Goal: Task Accomplishment & Management: Complete application form

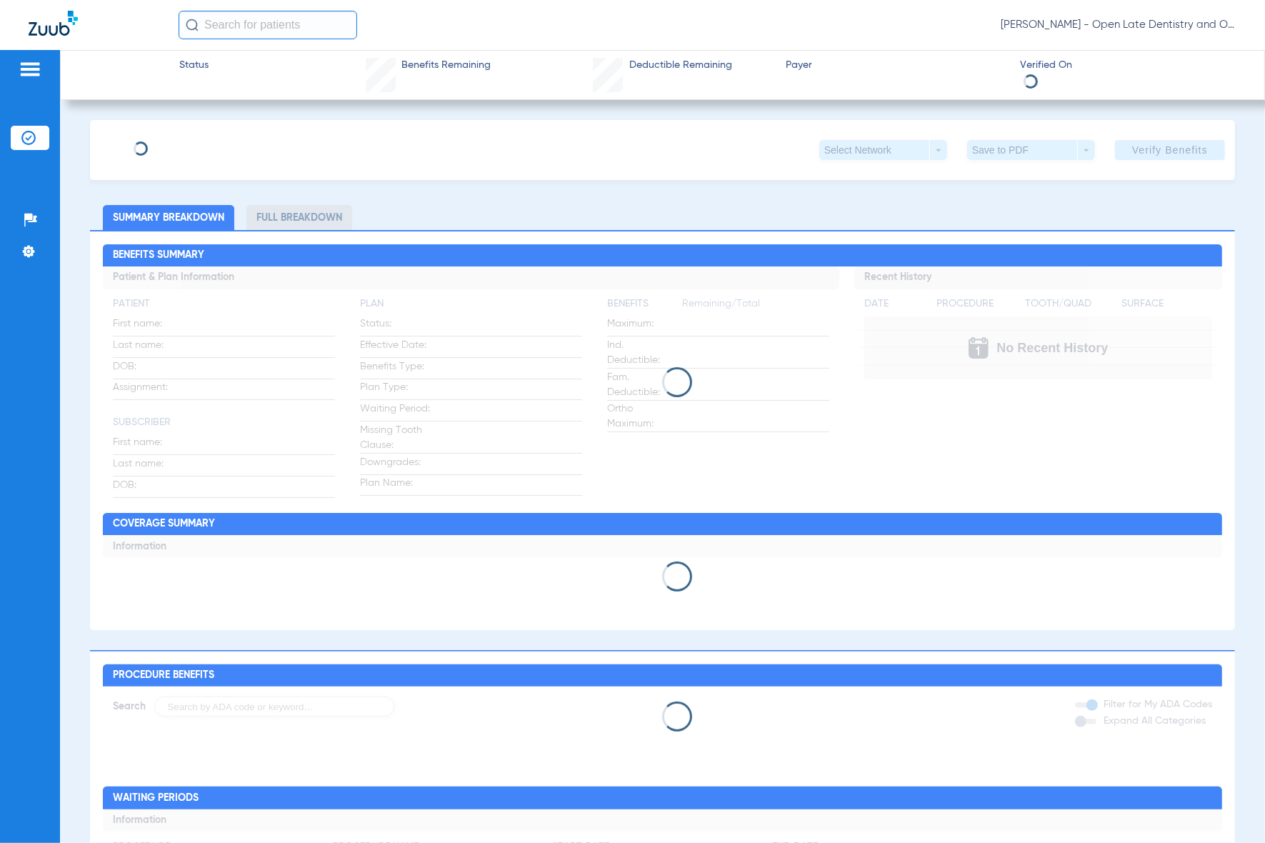
click at [282, 31] on input "text" at bounding box center [268, 25] width 179 height 29
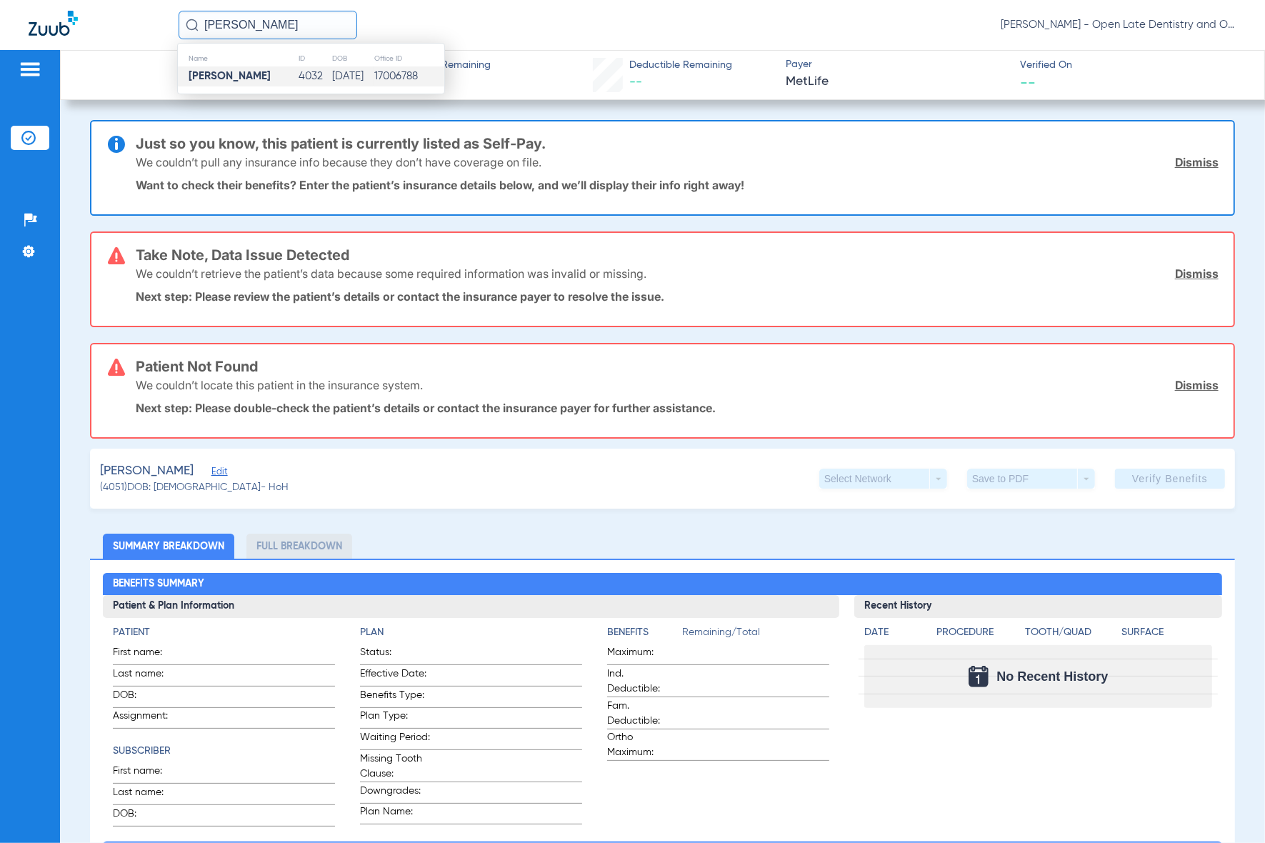
type input "[PERSON_NAME]"
click at [331, 80] on td "[DATE]" at bounding box center [352, 76] width 42 height 20
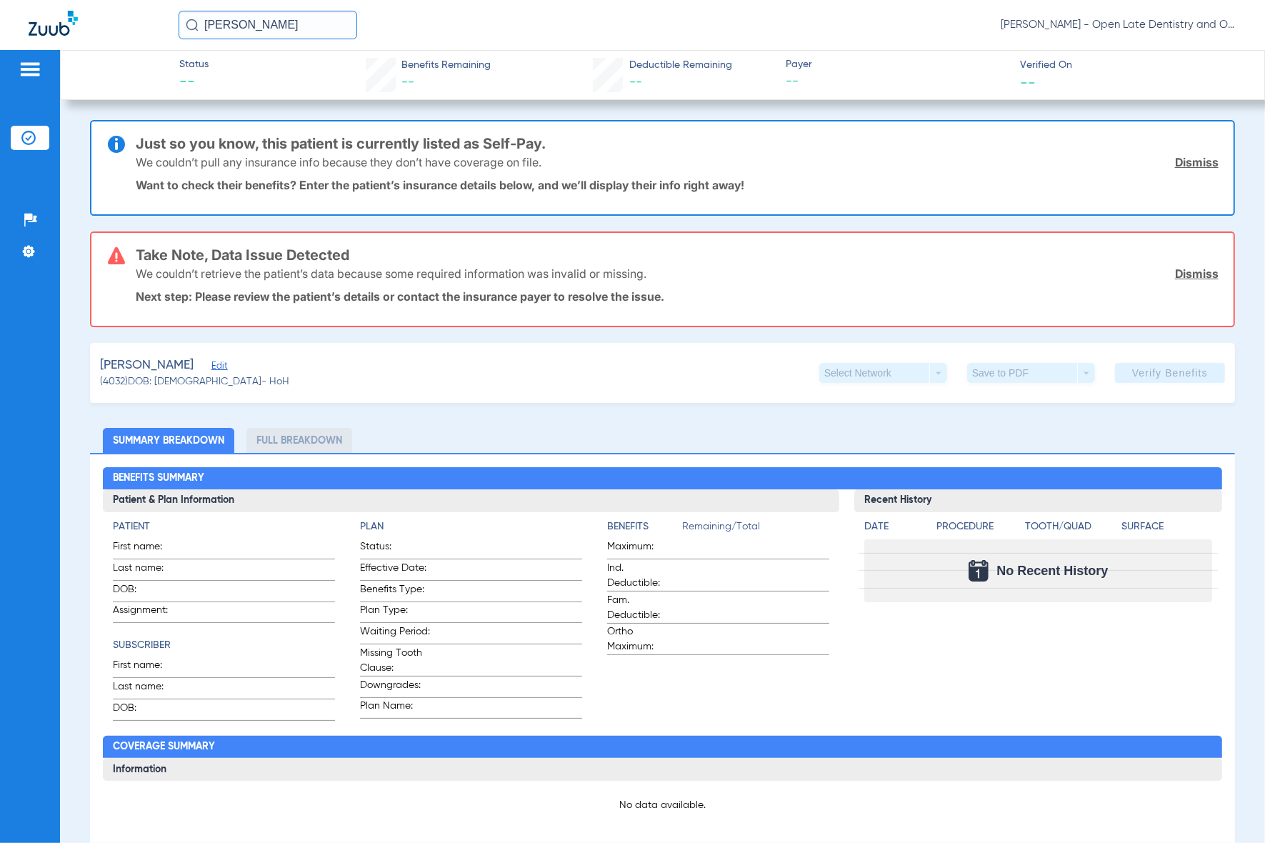
click at [214, 361] on span "Edit" at bounding box center [217, 368] width 13 height 14
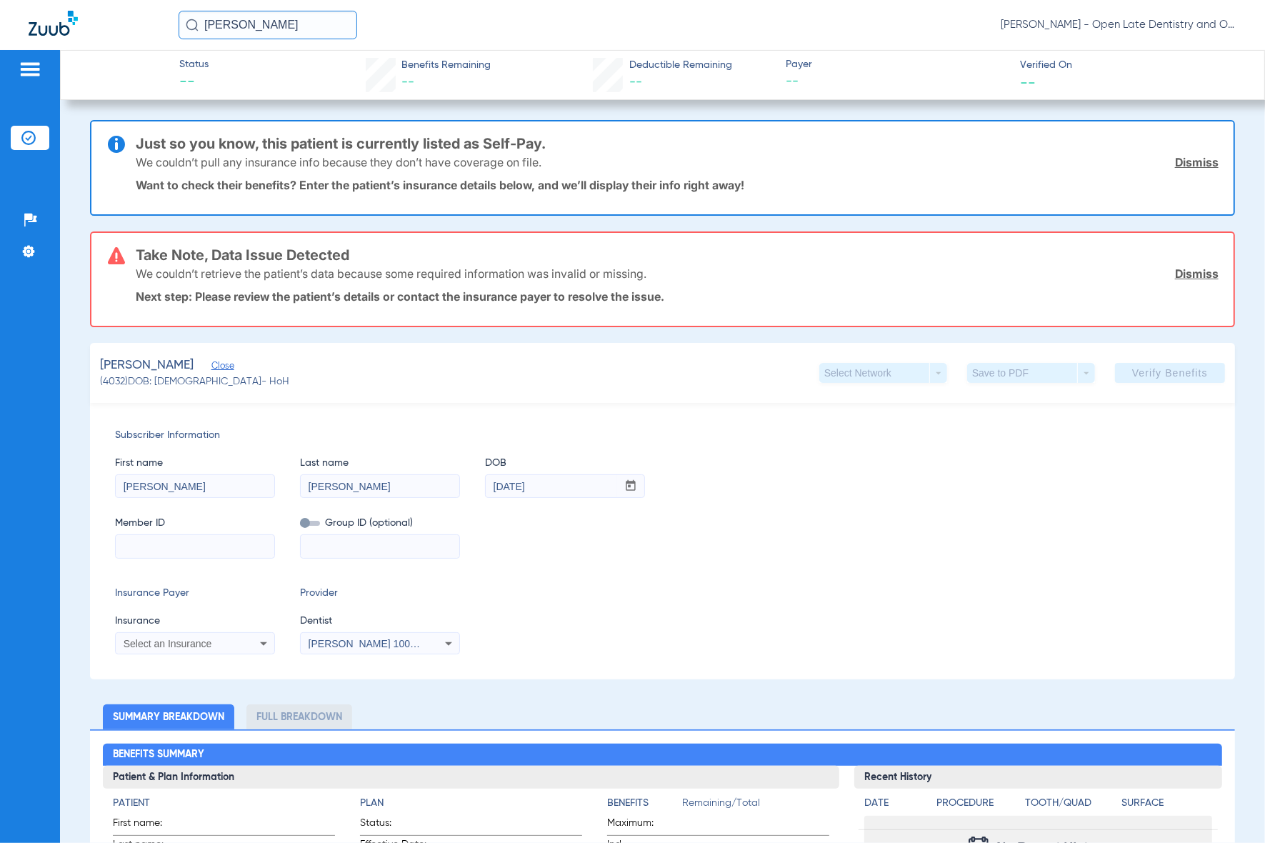
click at [161, 547] on input at bounding box center [195, 546] width 159 height 23
type input "995293353"
click at [218, 638] on div "Select an Insurance" at bounding box center [181, 643] width 115 height 10
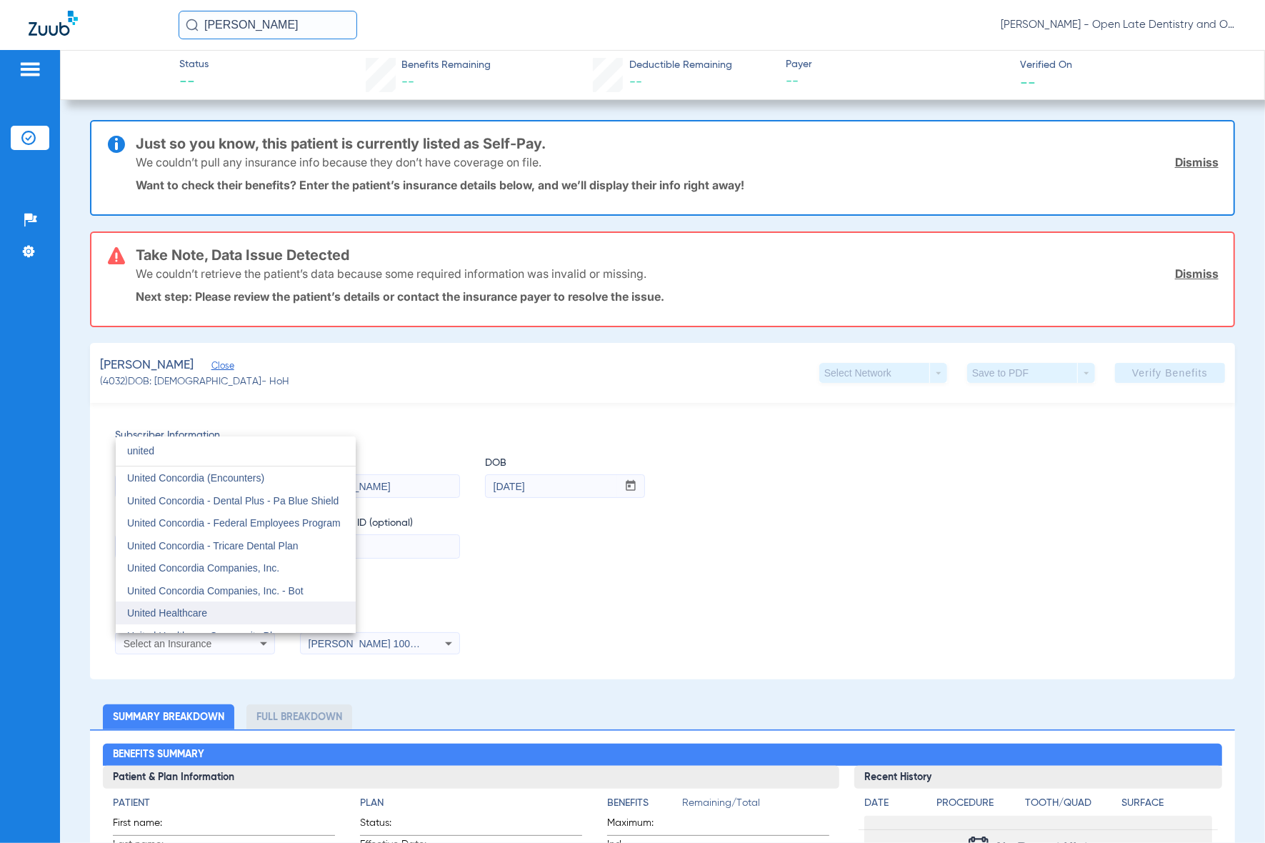
type input "united"
click at [198, 614] on span "United Healthcare" at bounding box center [167, 612] width 80 height 11
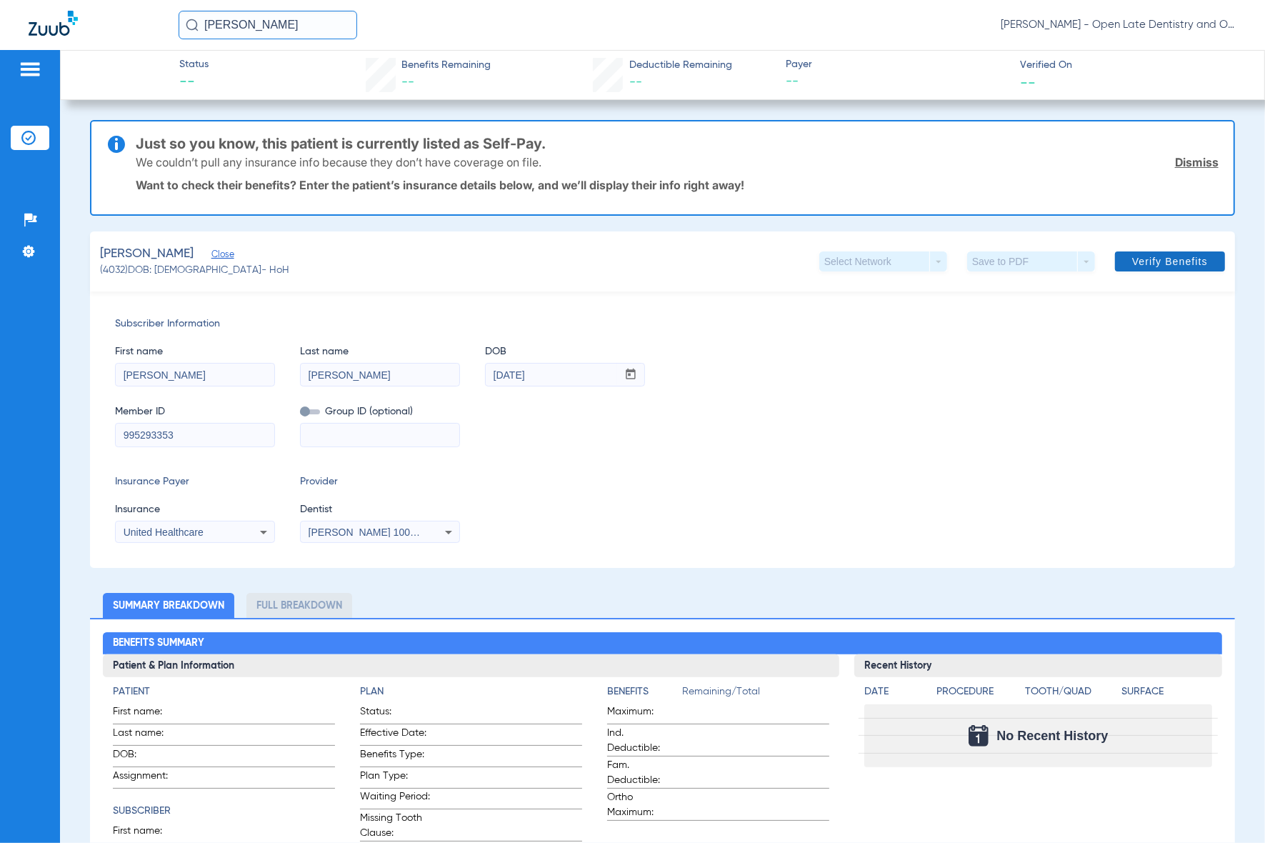
click at [1148, 268] on span at bounding box center [1170, 261] width 110 height 34
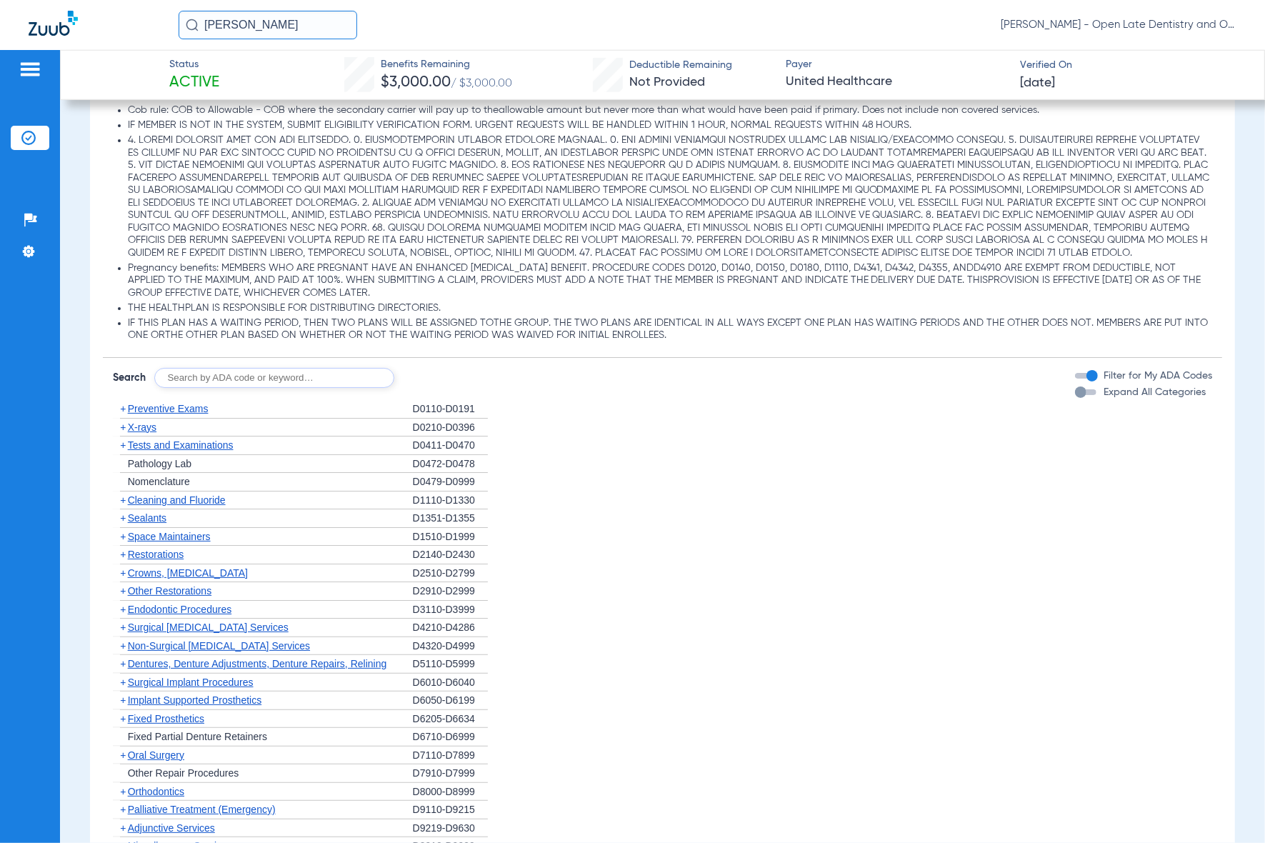
scroll to position [1178, 0]
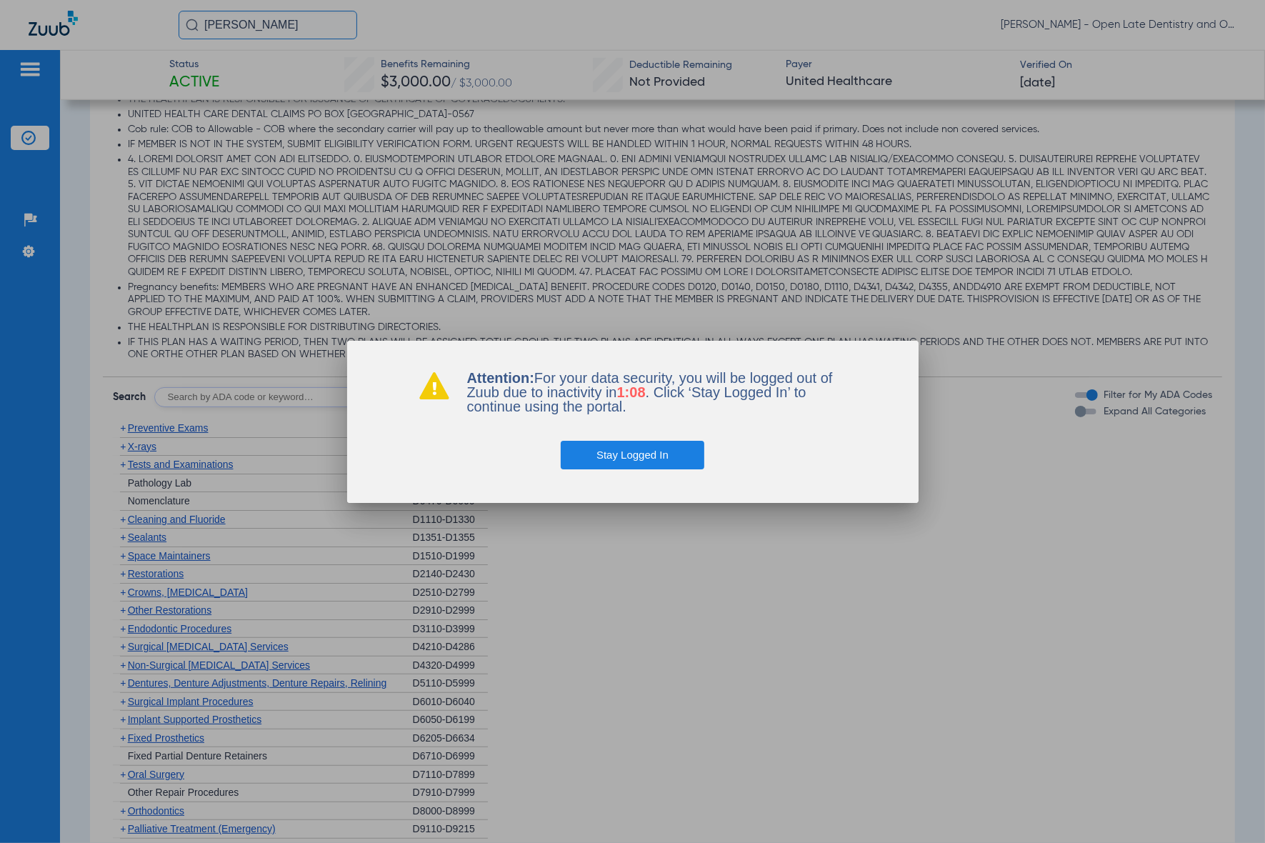
click at [679, 454] on button "Stay Logged In" at bounding box center [633, 455] width 144 height 29
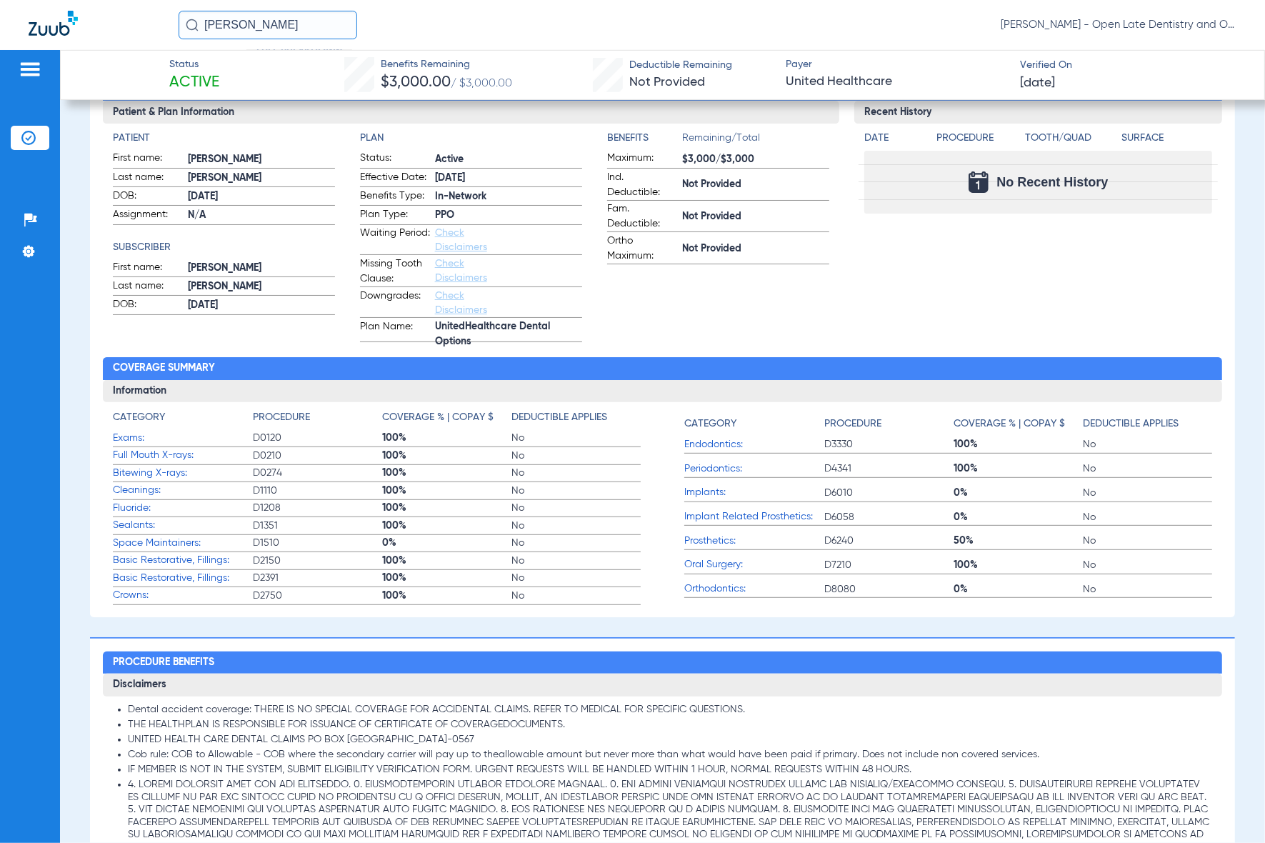
scroll to position [107, 0]
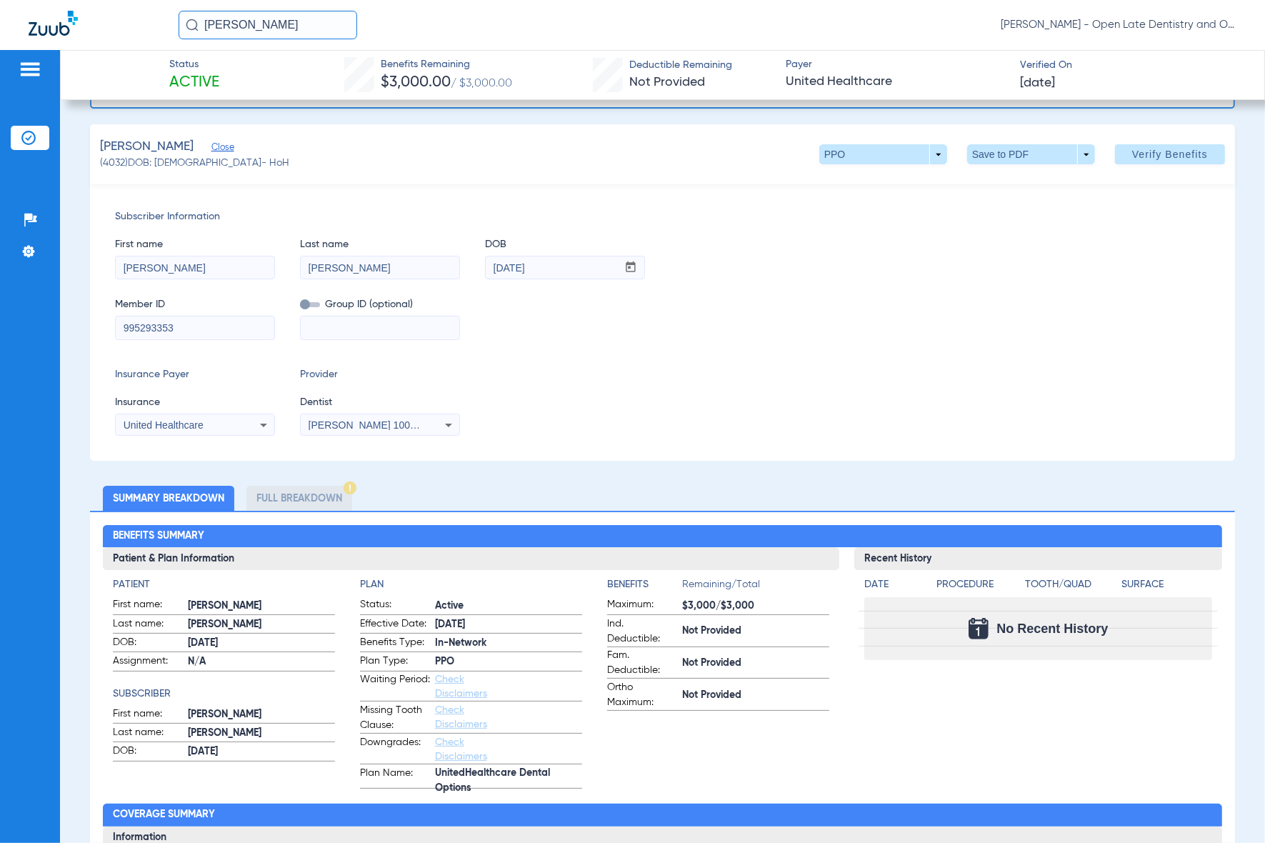
click at [255, 19] on input "[PERSON_NAME]" at bounding box center [268, 25] width 179 height 29
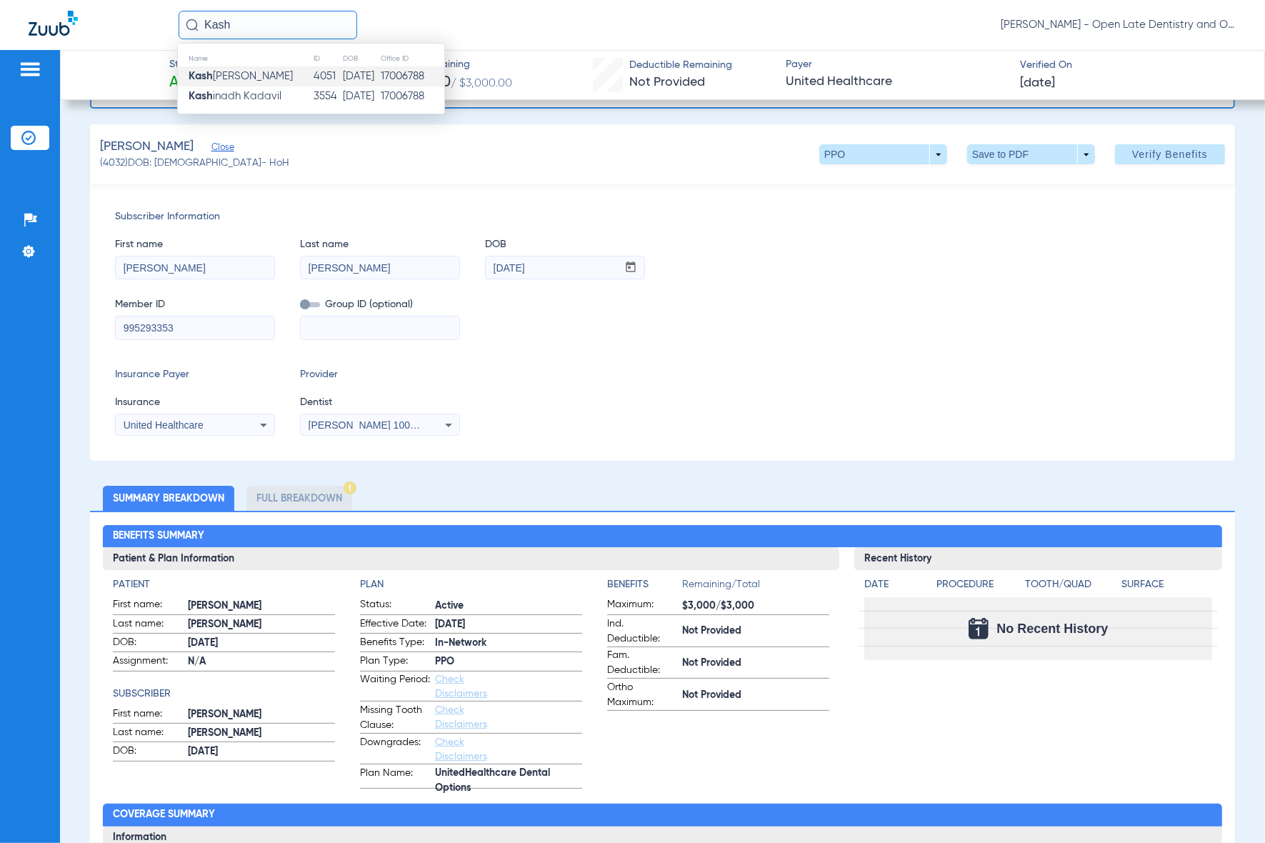
type input "Kash"
click at [273, 81] on td "[PERSON_NAME]" at bounding box center [245, 76] width 135 height 20
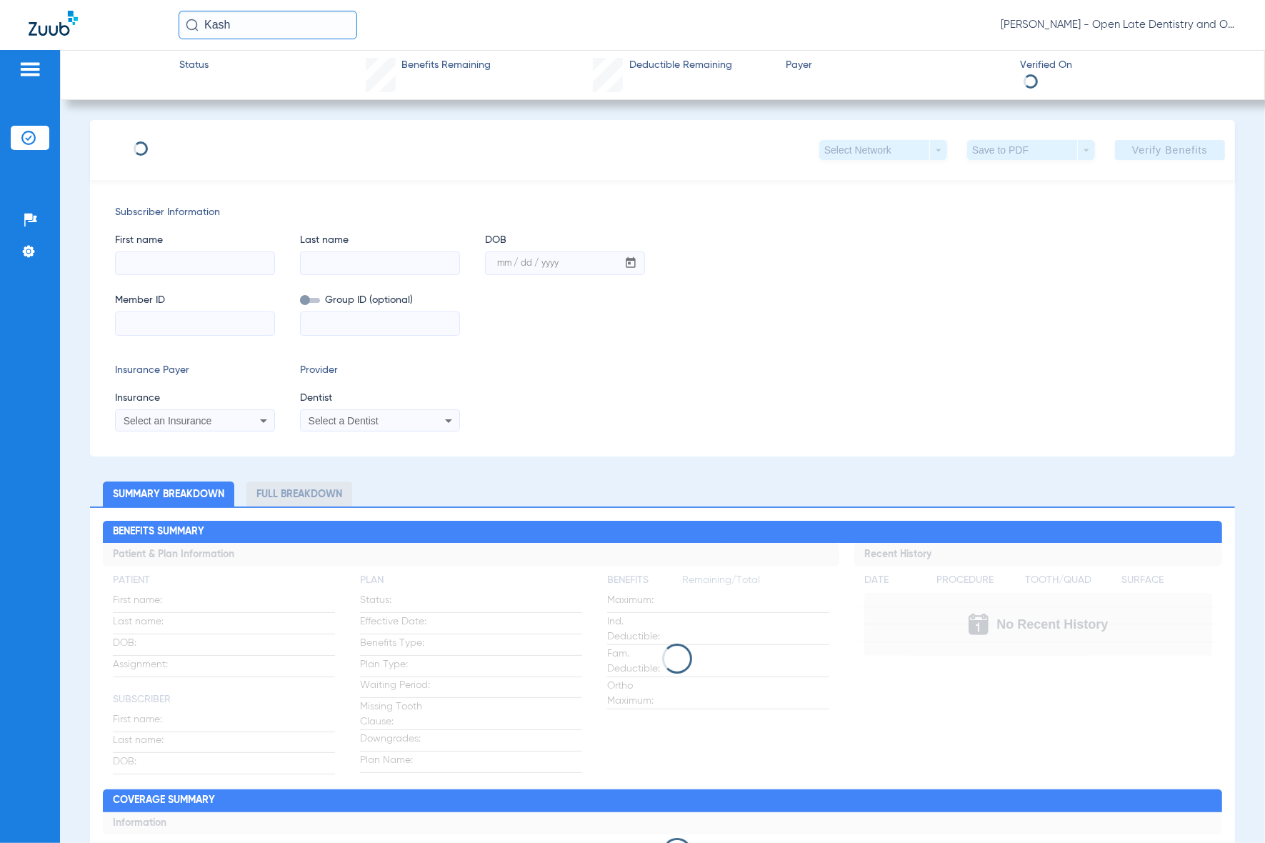
type input "Kash"
type input "[PERSON_NAME]"
type input "[DATE]"
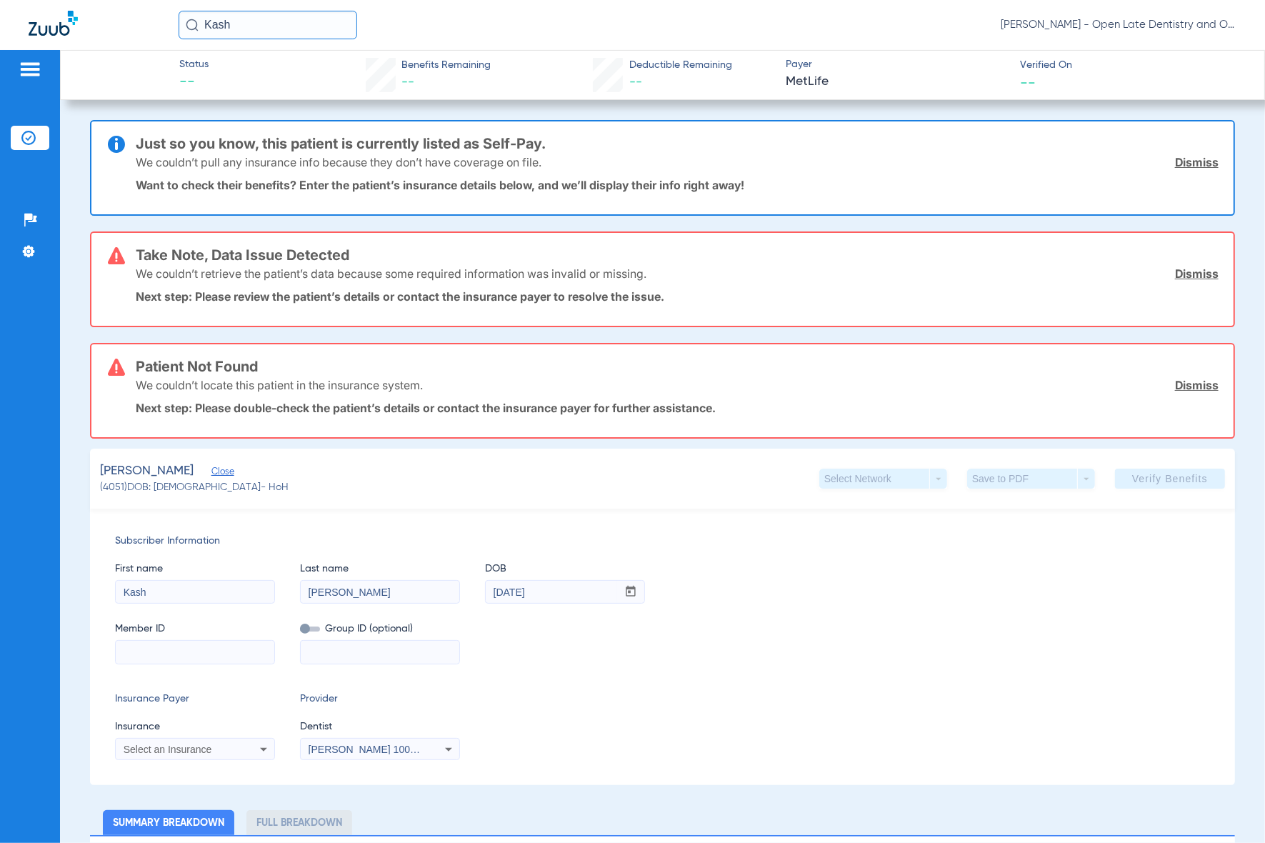
click at [169, 652] on input at bounding box center [195, 651] width 159 height 23
paste input "11072707"
type input "11072707"
click at [191, 740] on div "Select an Insurance" at bounding box center [195, 748] width 159 height 17
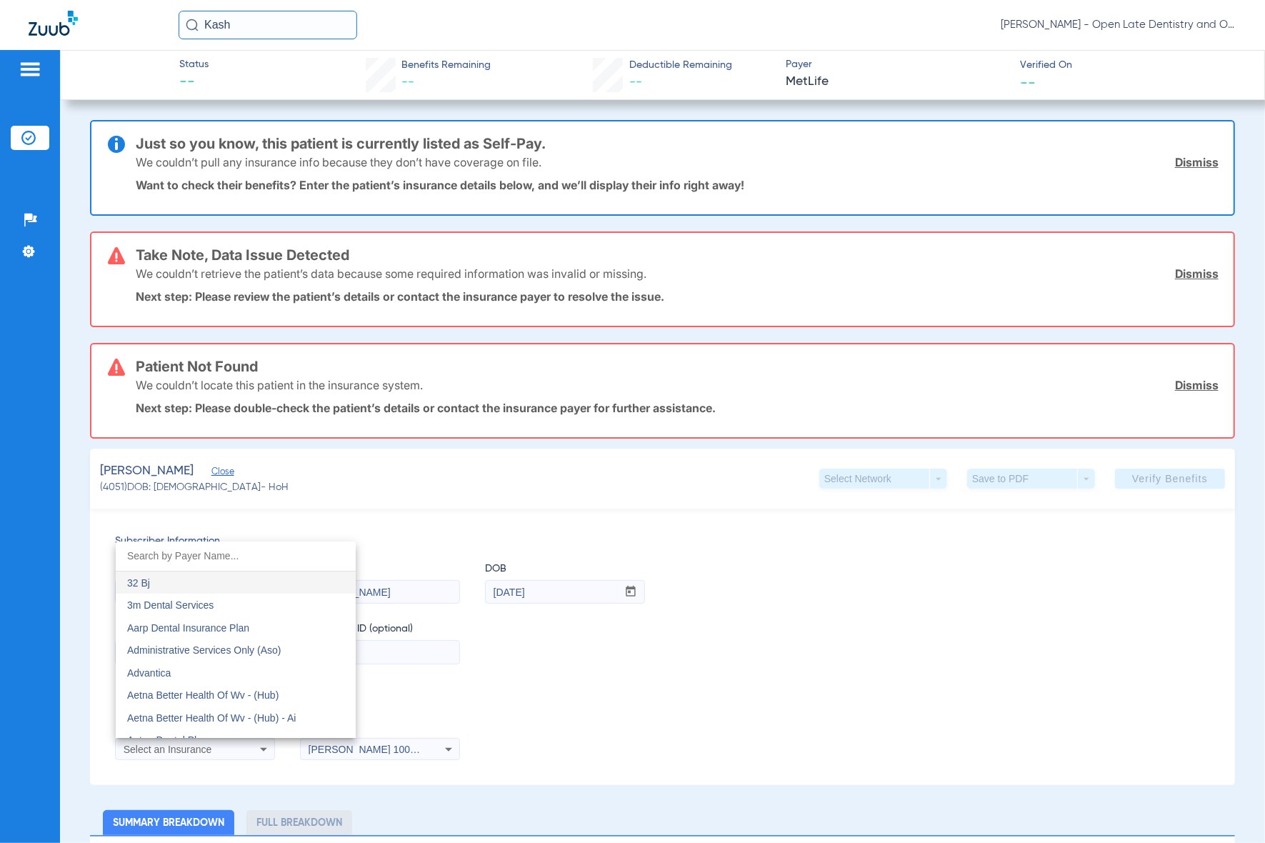
click at [193, 753] on div at bounding box center [632, 421] width 1265 height 843
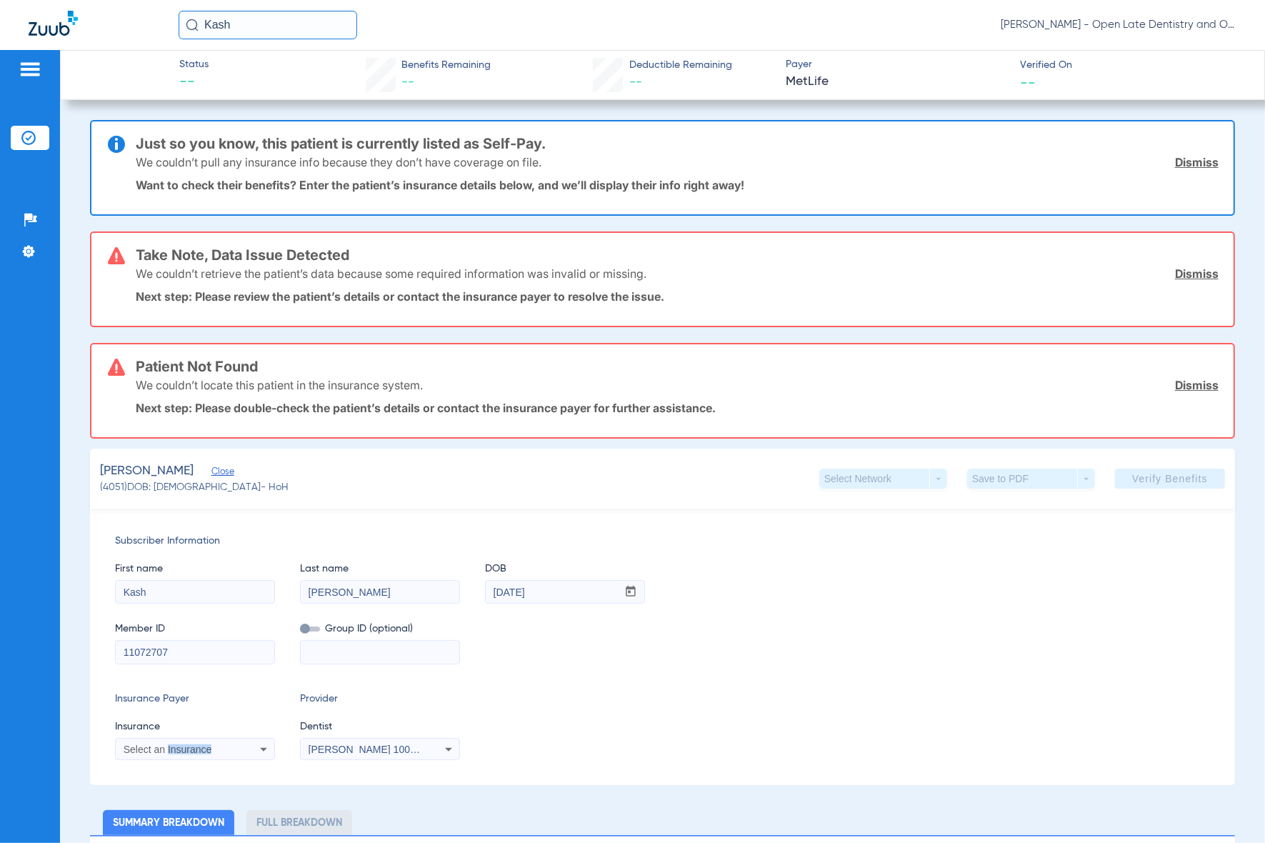
click at [194, 752] on div "Select an Insurance" at bounding box center [195, 748] width 159 height 17
type input "metlife"
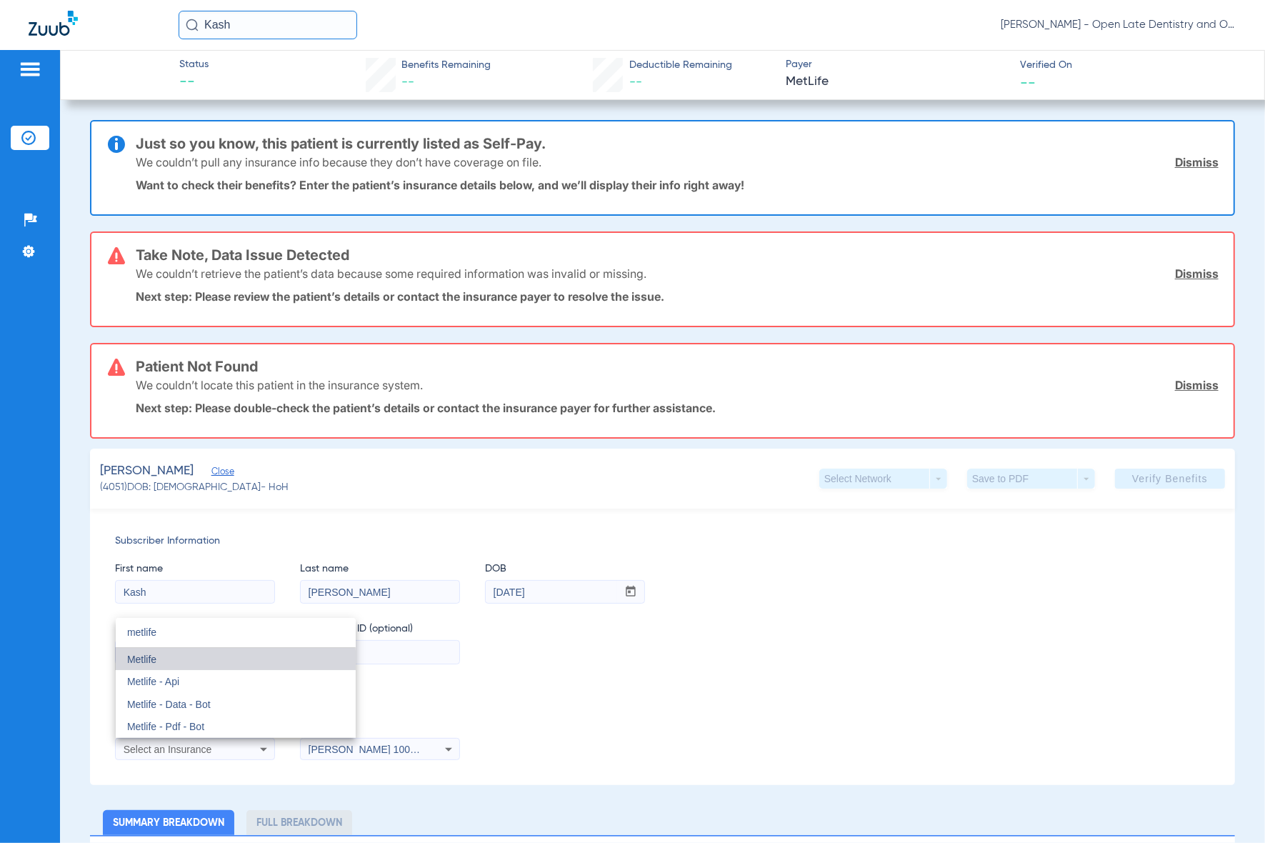
click at [184, 665] on mat-option "Metlife" at bounding box center [236, 659] width 240 height 23
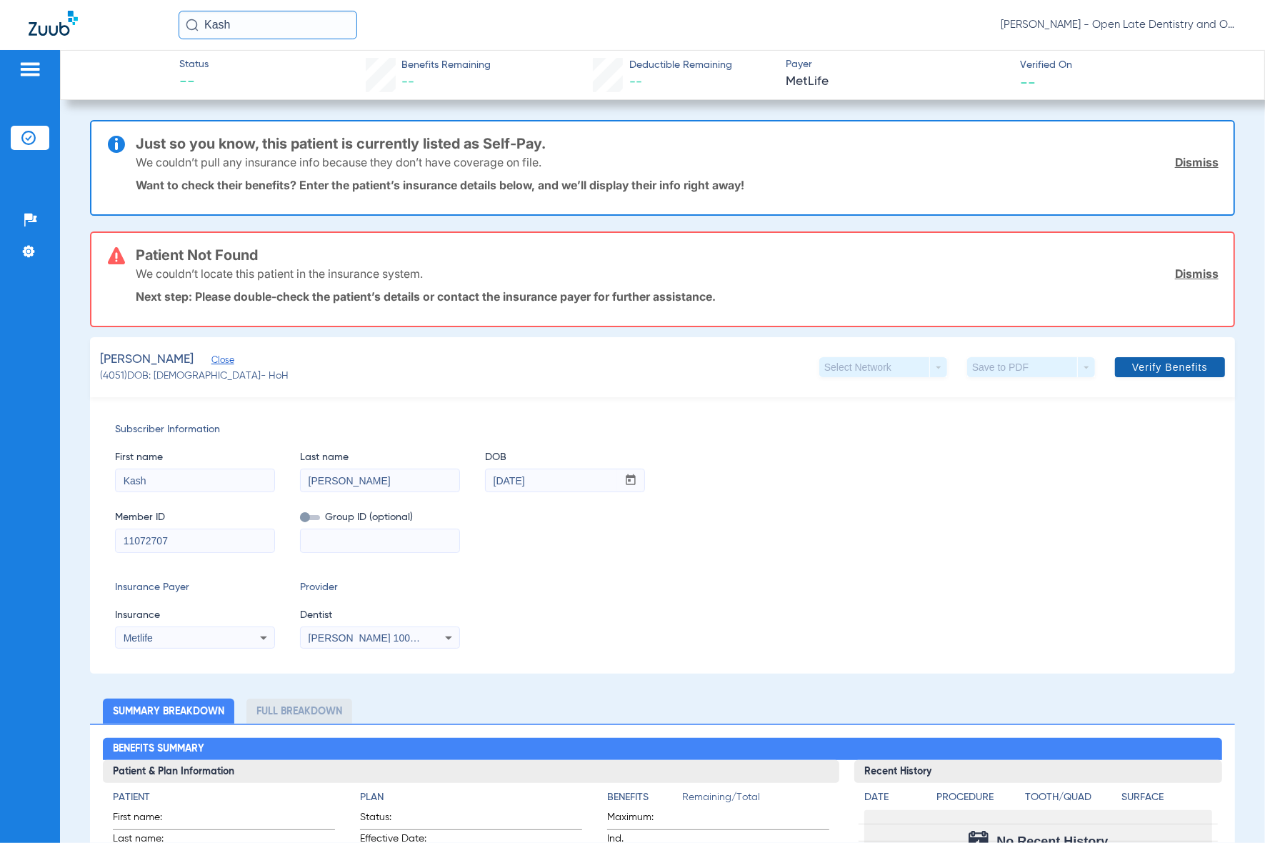
click at [1140, 378] on span at bounding box center [1170, 367] width 110 height 34
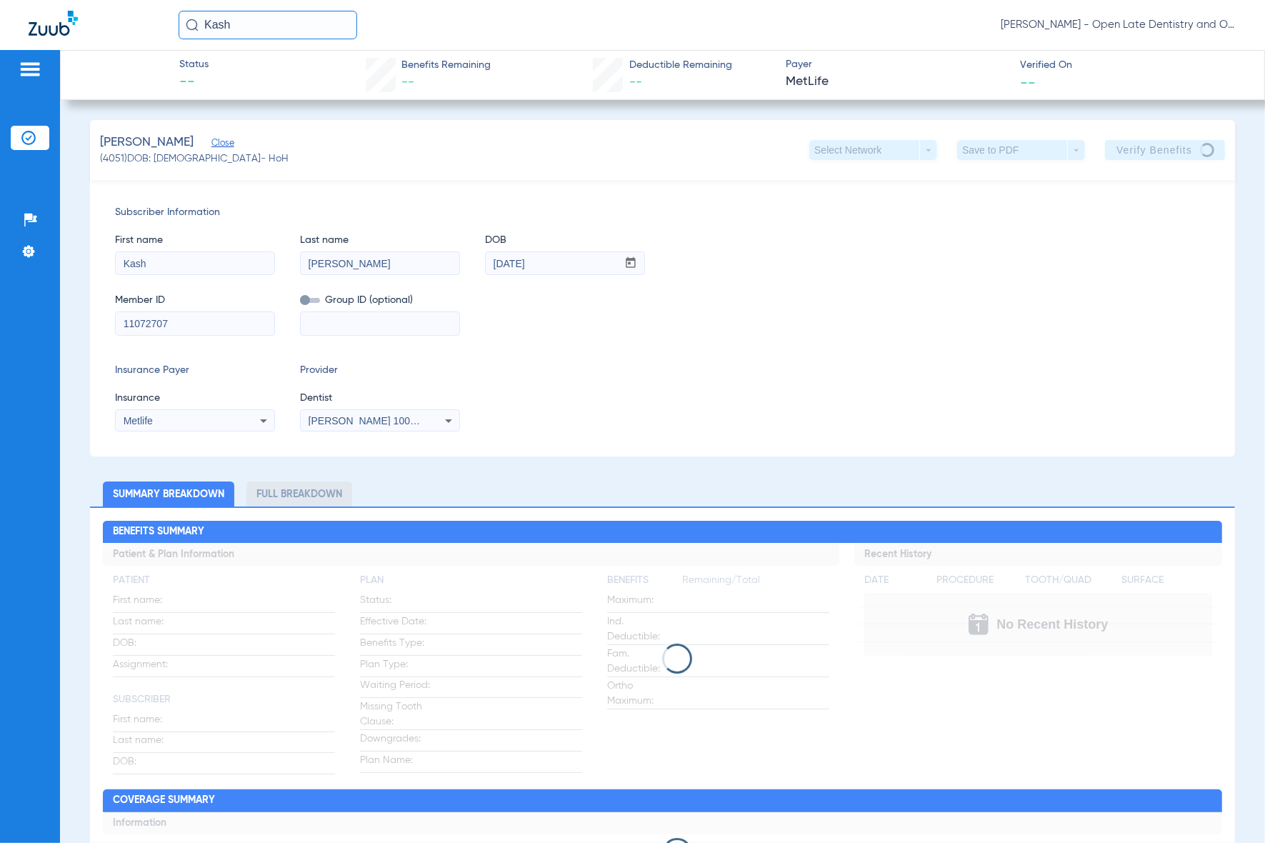
click at [151, 322] on input "11072707" at bounding box center [195, 323] width 159 height 23
